Goal: Navigation & Orientation: Understand site structure

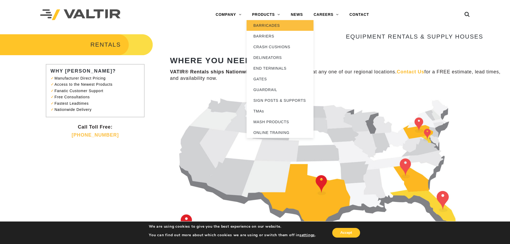
click at [269, 23] on link "BARRICADES" at bounding box center [280, 25] width 67 height 11
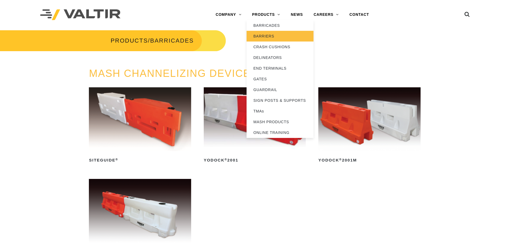
click at [271, 35] on link "BARRIERS" at bounding box center [280, 36] width 67 height 11
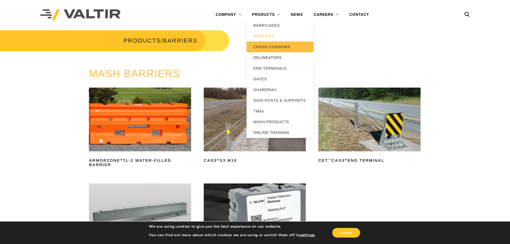
click at [264, 44] on link "CRASH CUSHIONS" at bounding box center [280, 46] width 67 height 11
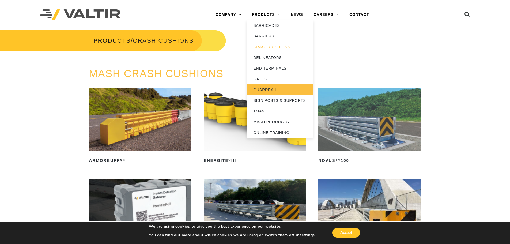
click at [263, 85] on link "GUARDRAIL" at bounding box center [280, 89] width 67 height 11
